Goal: Check status: Check status

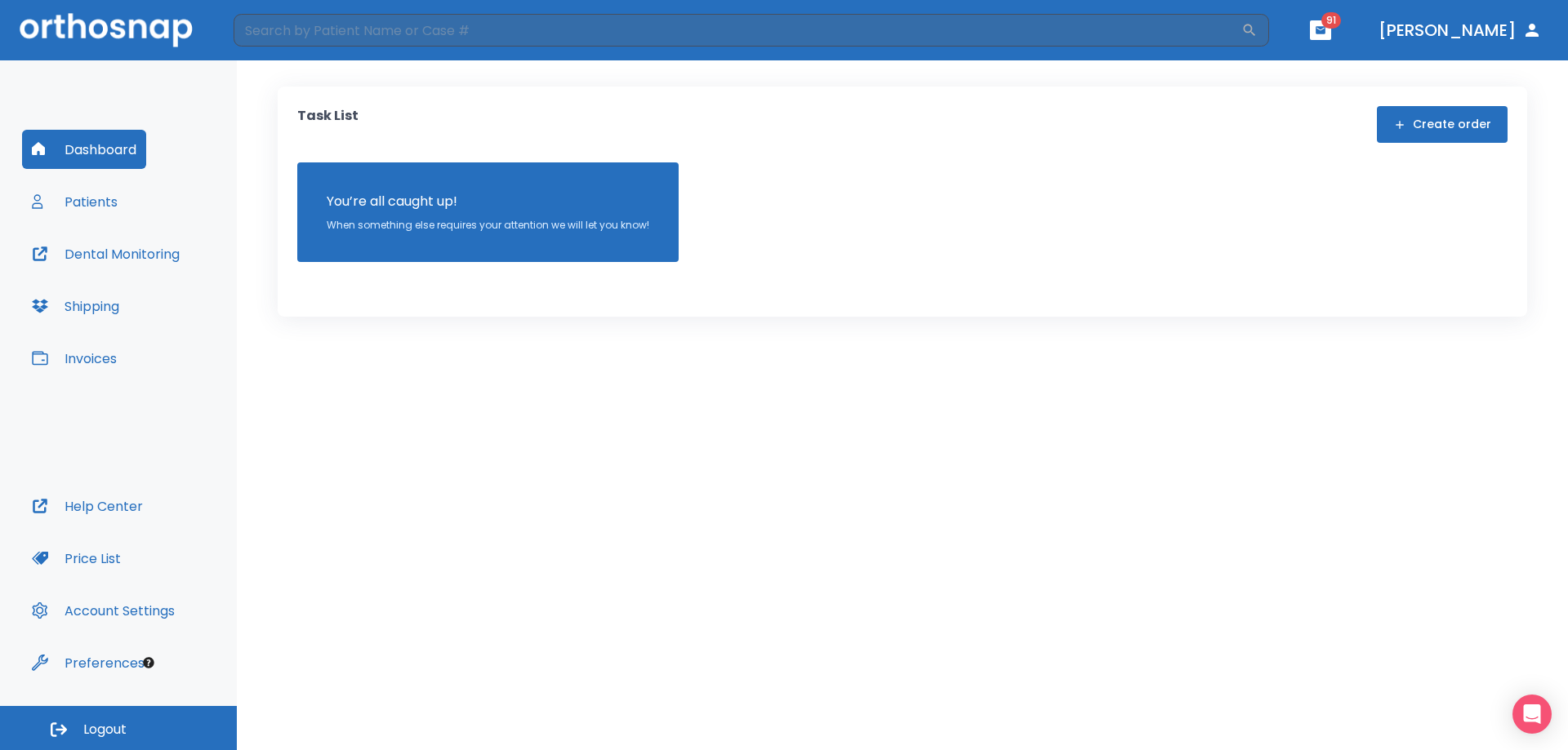
click at [86, 212] on button "Patients" at bounding box center [75, 202] width 105 height 40
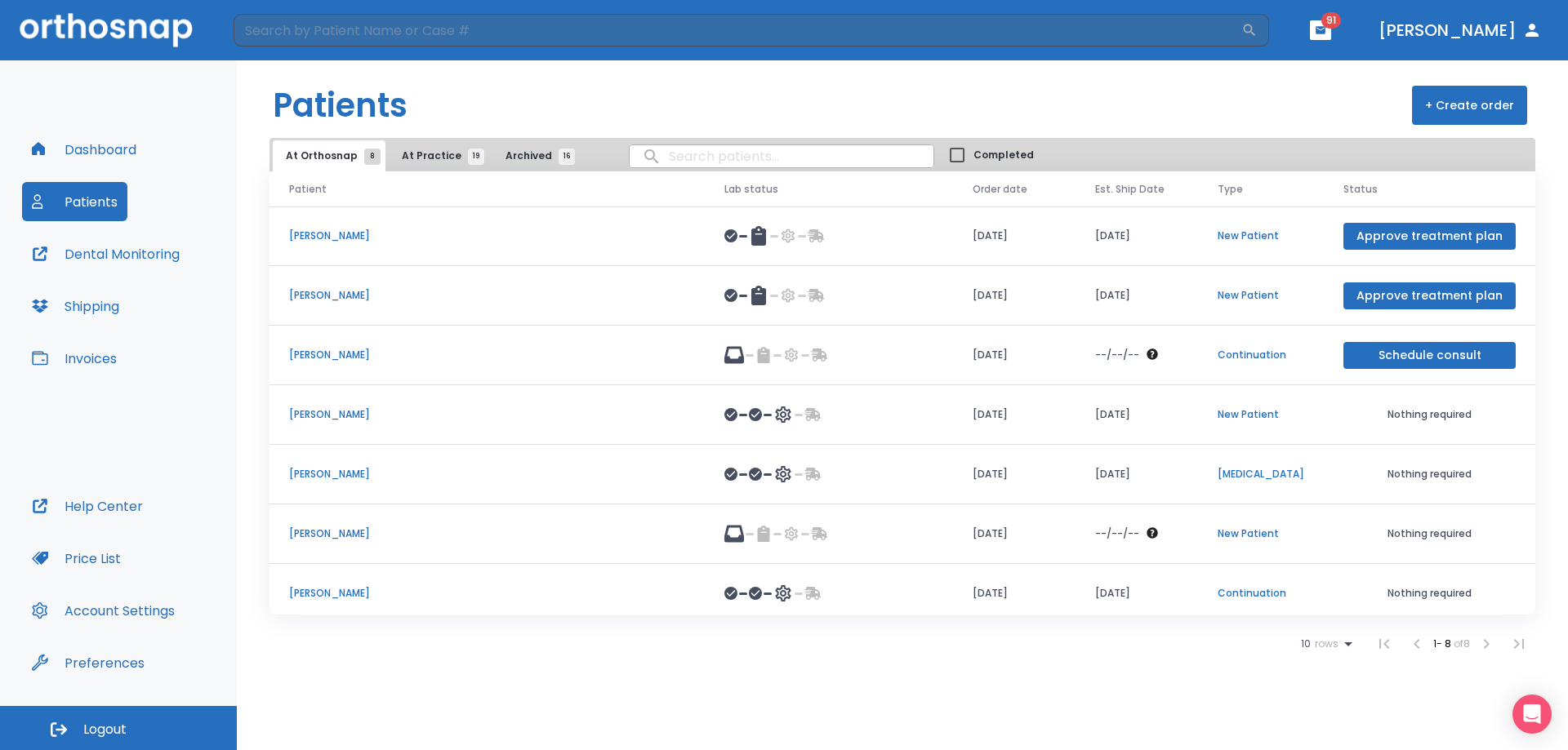
click at [345, 539] on p "[PERSON_NAME]" at bounding box center [487, 534] width 396 height 15
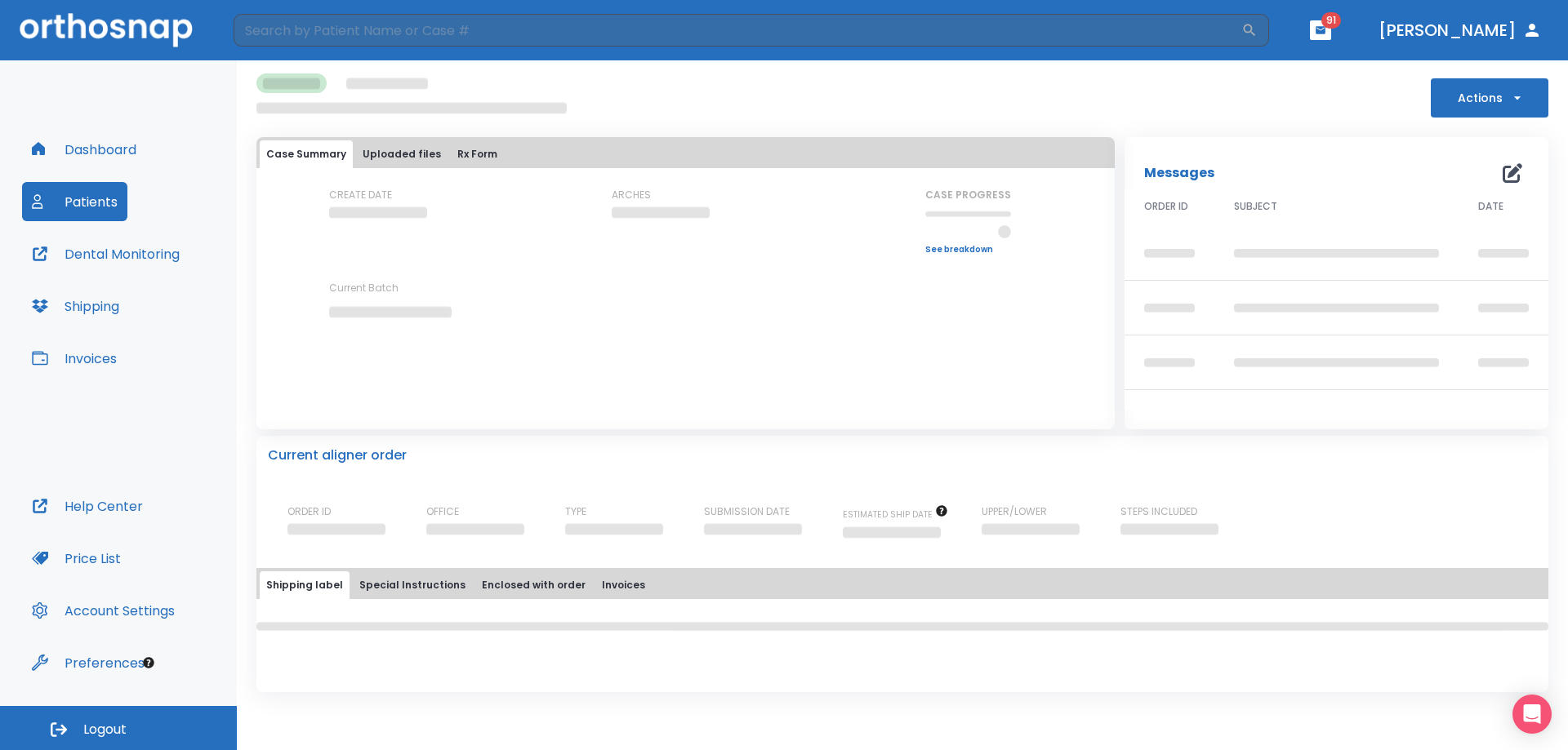
click at [113, 263] on button "Dental Monitoring" at bounding box center [105, 254] width 167 height 40
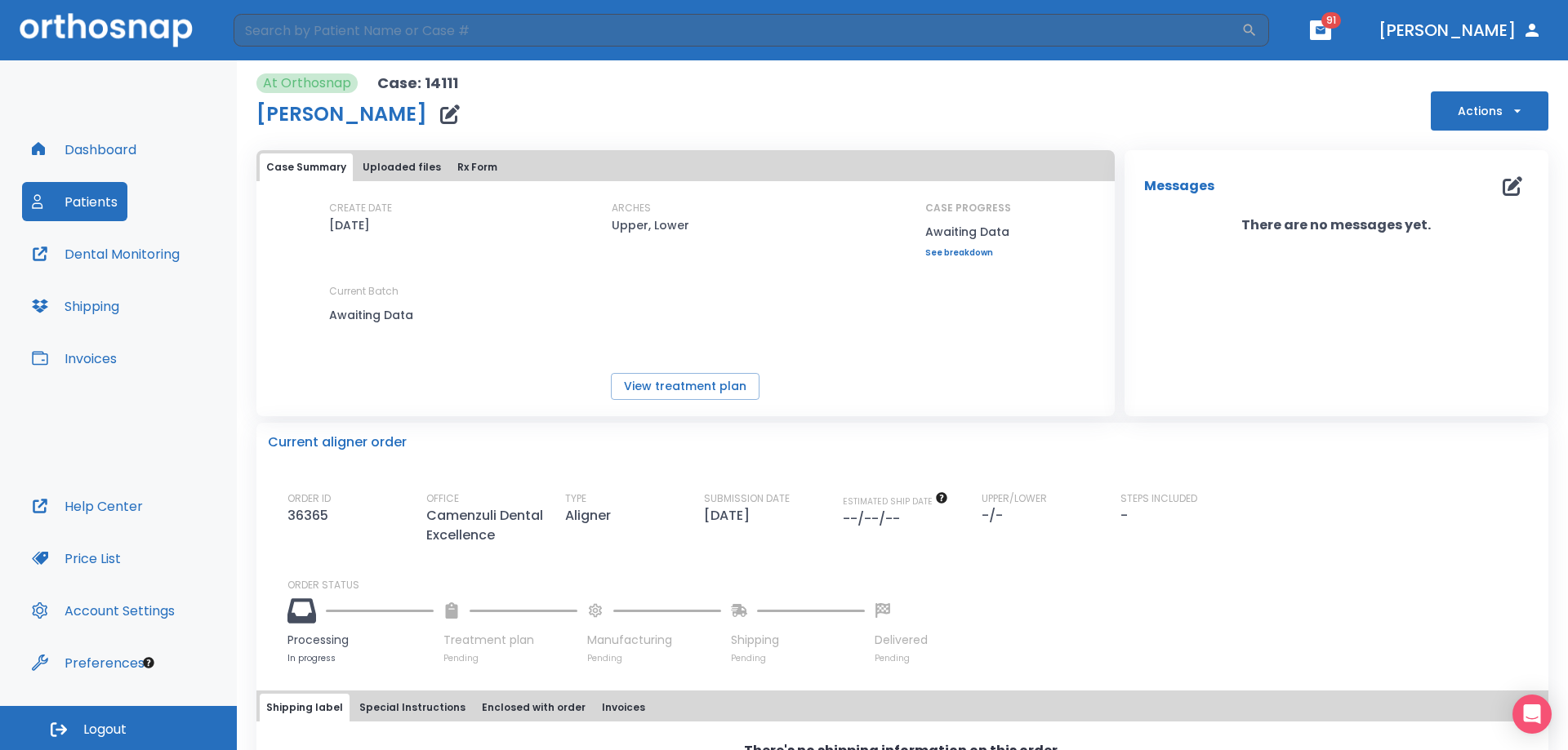
click at [398, 161] on button "Uploaded files" at bounding box center [401, 167] width 91 height 28
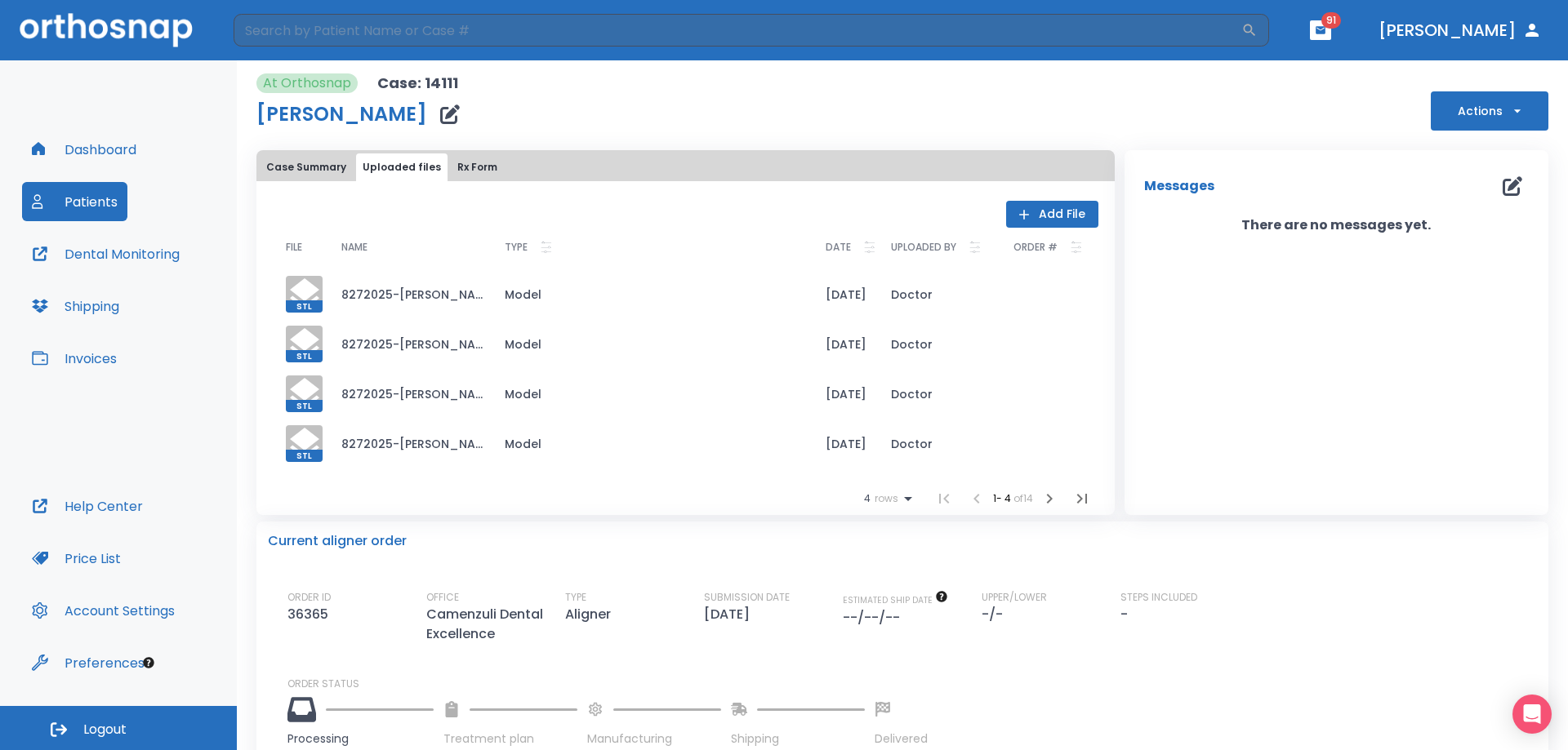
click at [504, 161] on div "Case Summary Uploaded files Rx Form" at bounding box center [685, 167] width 852 height 28
click at [481, 165] on button "Rx Form" at bounding box center [477, 167] width 53 height 28
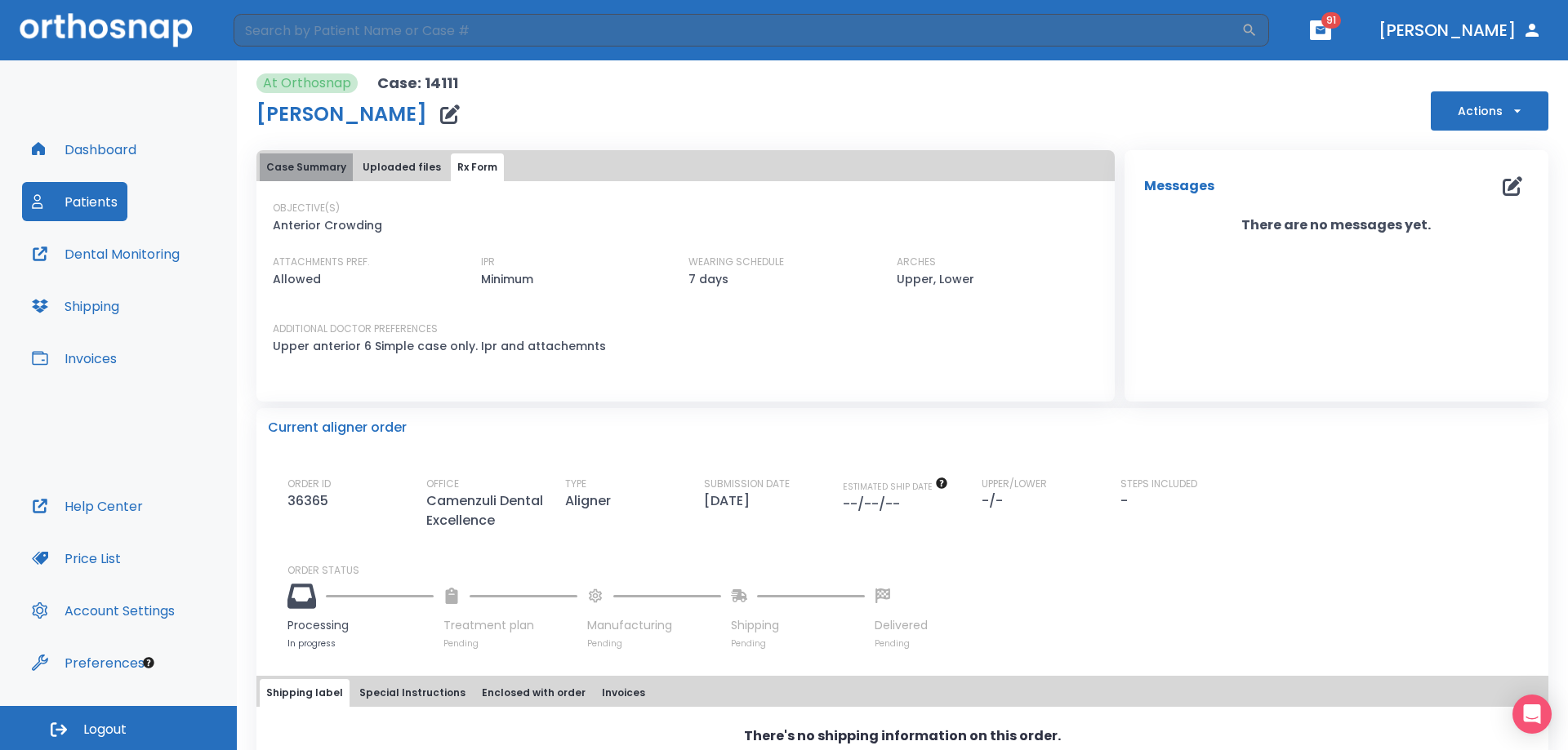
click at [322, 165] on button "Case Summary" at bounding box center [306, 167] width 93 height 28
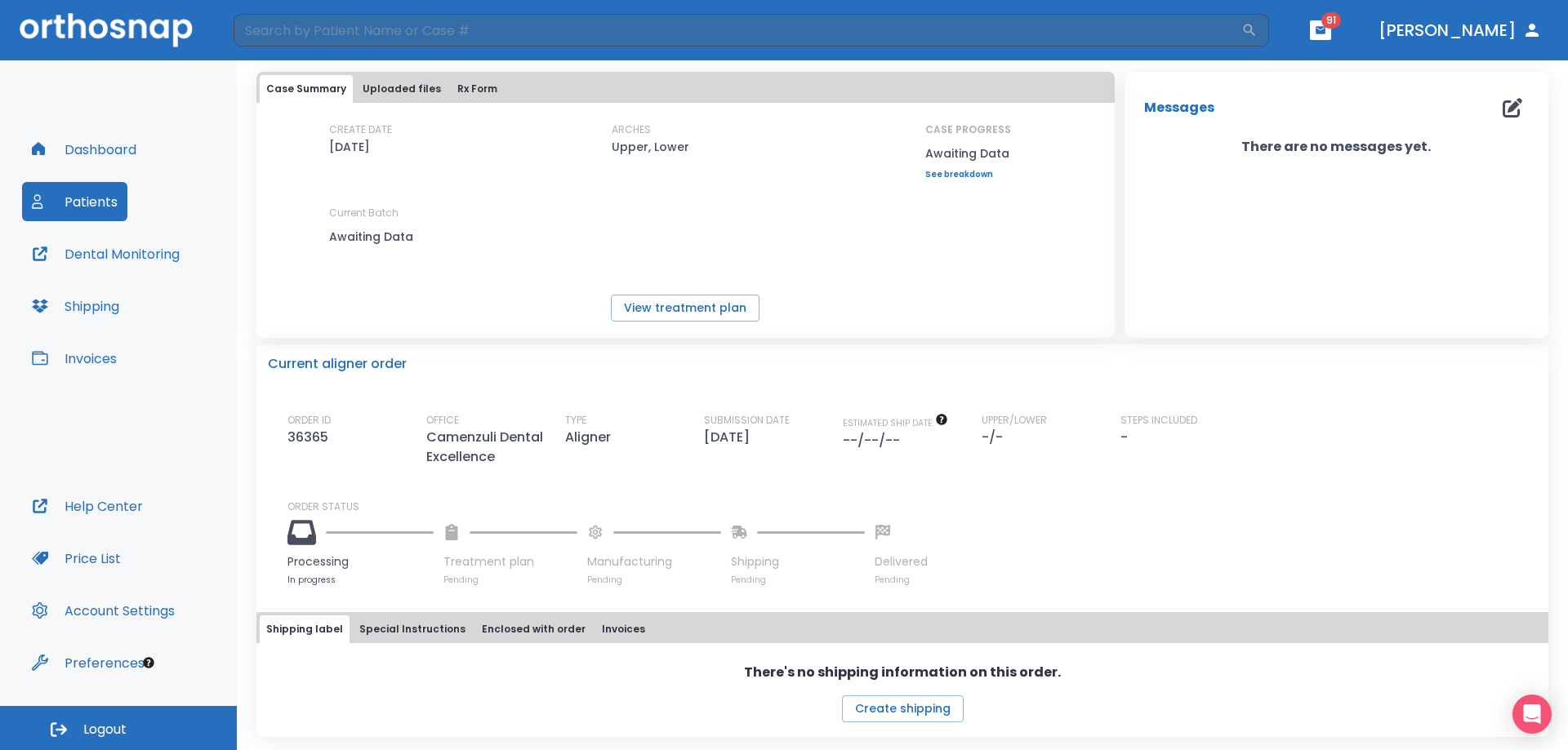
scroll to position [78, 0]
click at [1332, 27] on button "button" at bounding box center [1321, 30] width 21 height 20
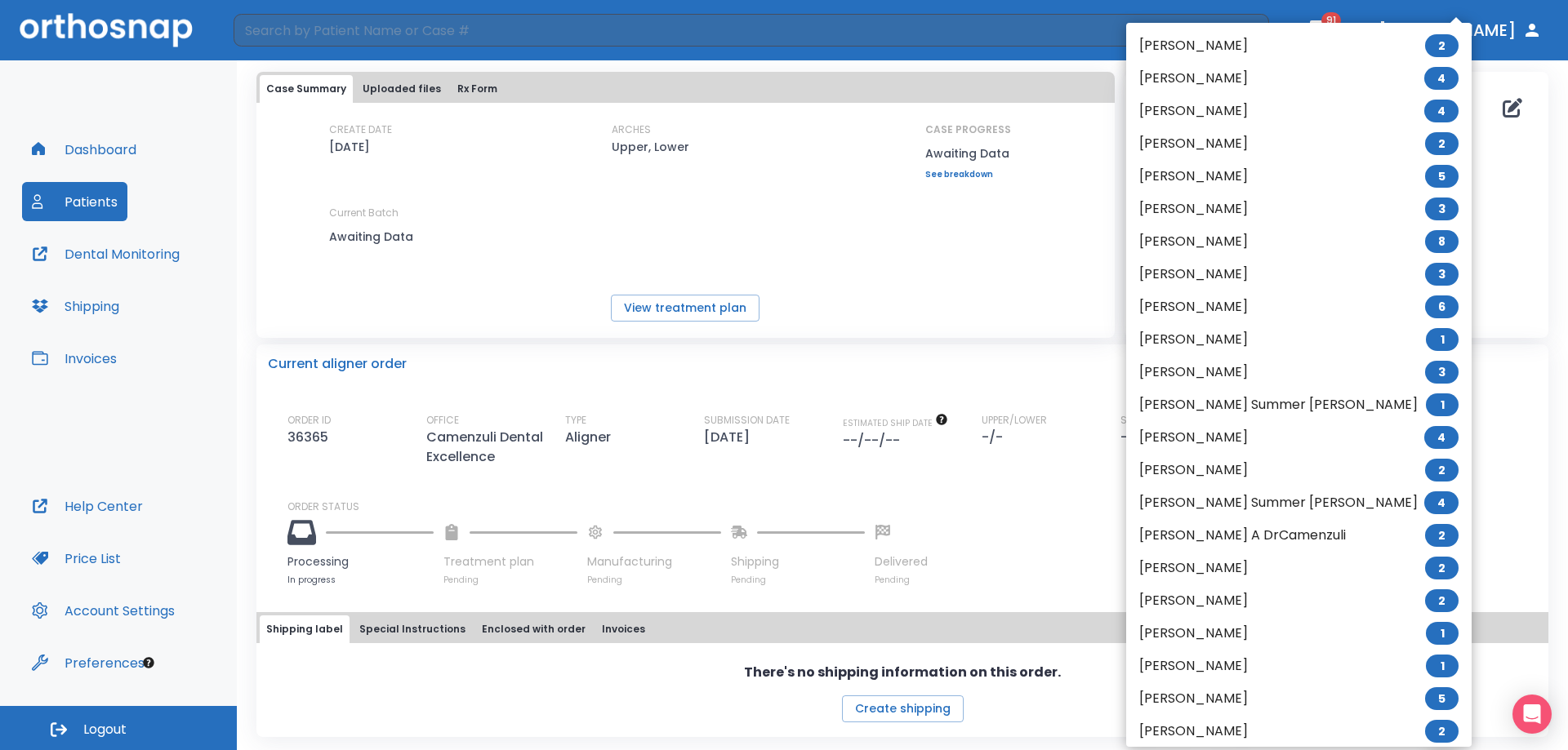
click at [1445, 225] on div at bounding box center [784, 375] width 1568 height 750
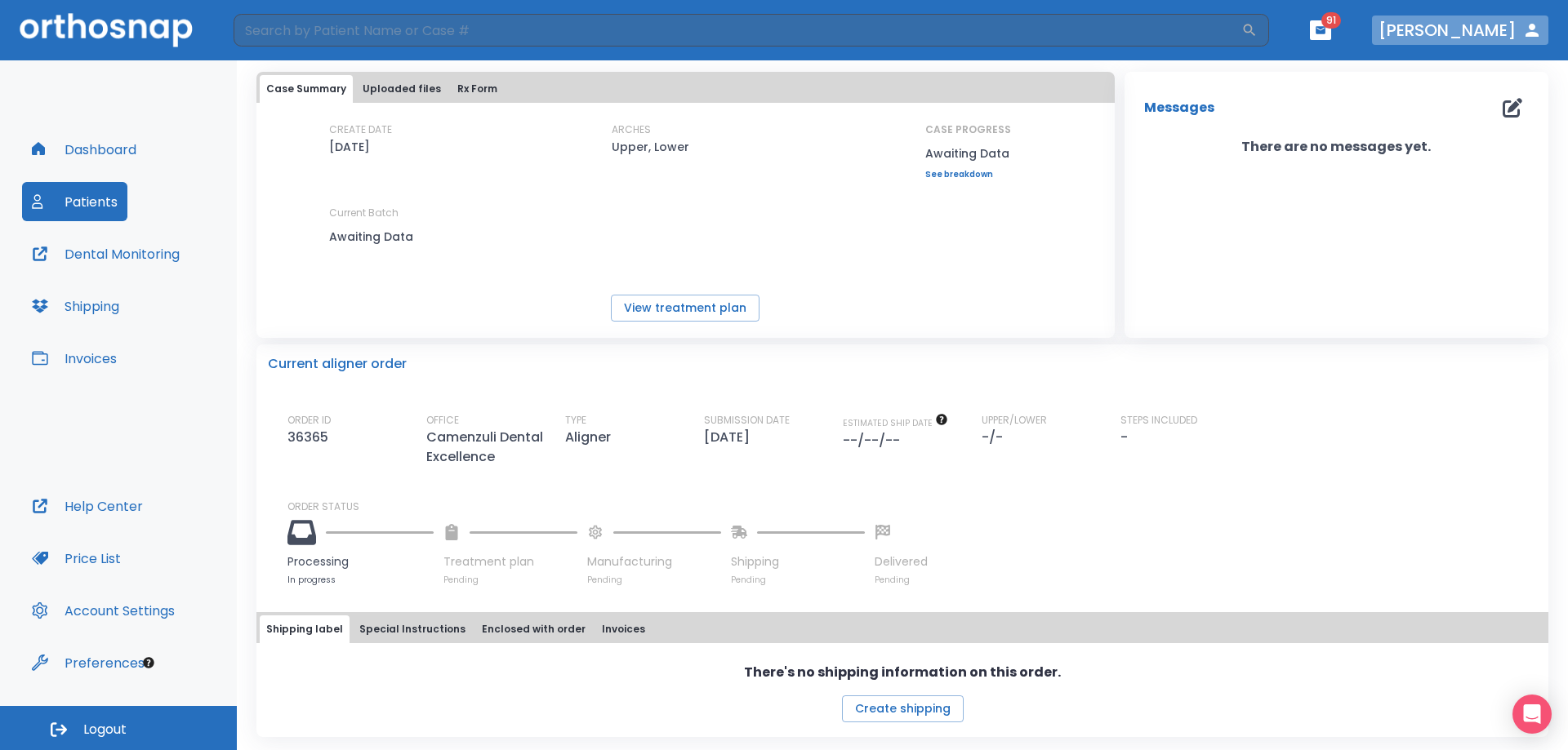
click at [1486, 21] on button "[PERSON_NAME]" at bounding box center [1460, 30] width 176 height 30
click at [707, 303] on button "View treatment plan" at bounding box center [685, 308] width 149 height 27
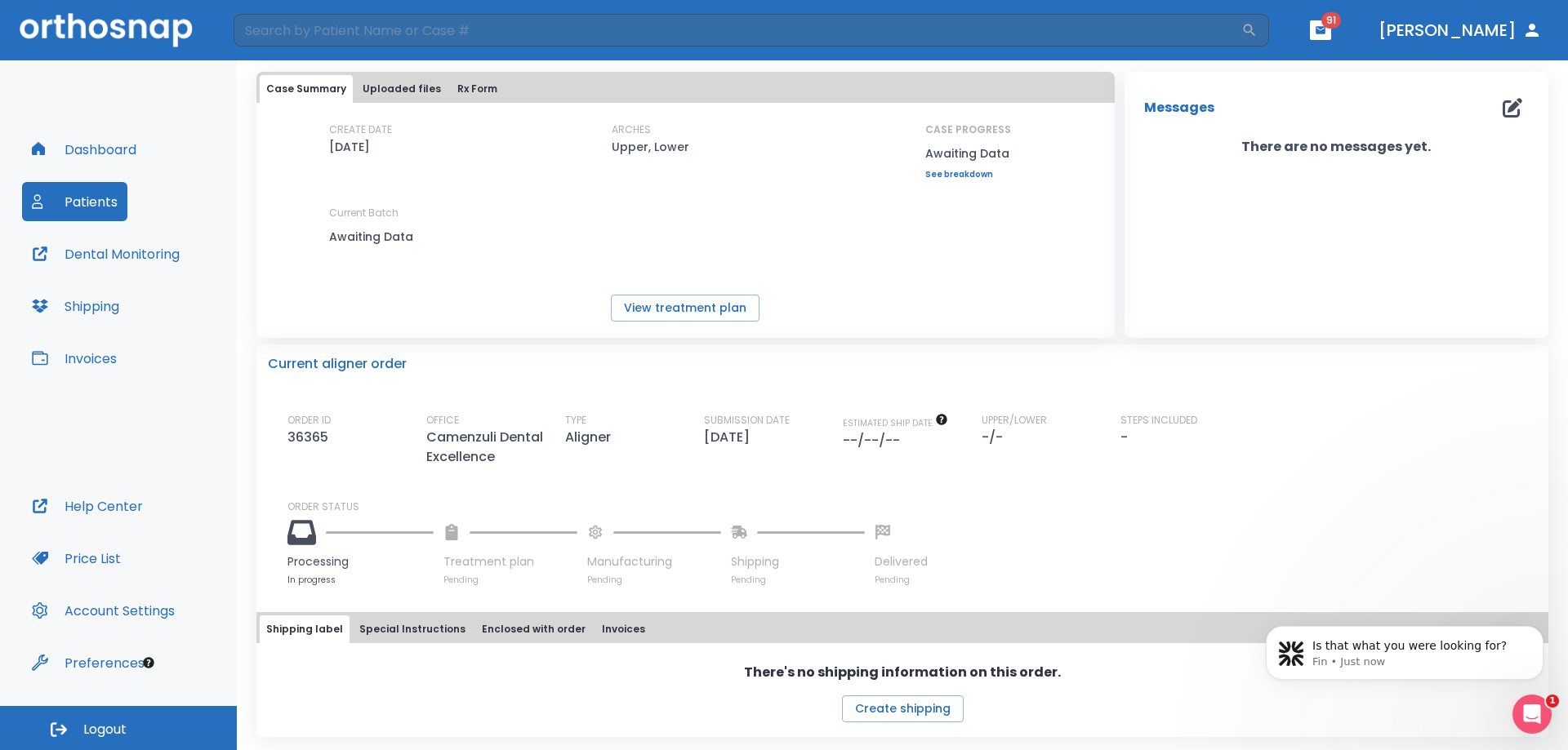
scroll to position [0, 0]
